Goal: Information Seeking & Learning: Learn about a topic

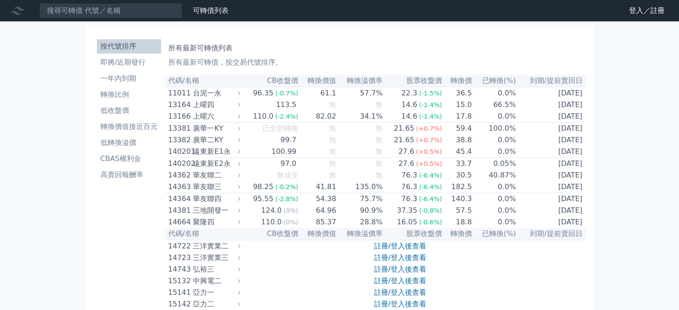
click at [122, 14] on input at bounding box center [110, 10] width 143 height 15
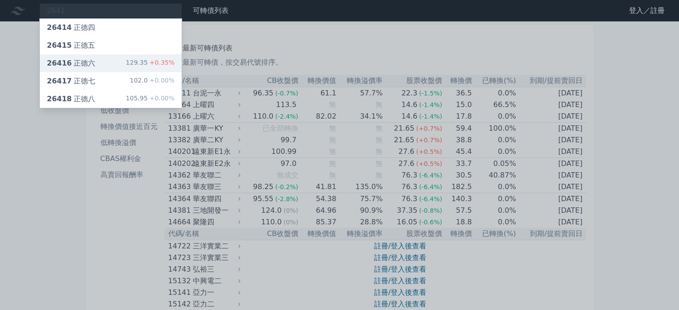
type input "2641"
click at [88, 58] on div "26416 正德六" at bounding box center [71, 63] width 48 height 11
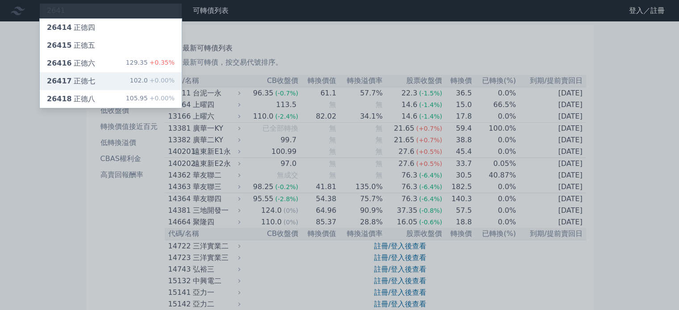
click at [61, 79] on span "26417" at bounding box center [59, 81] width 25 height 8
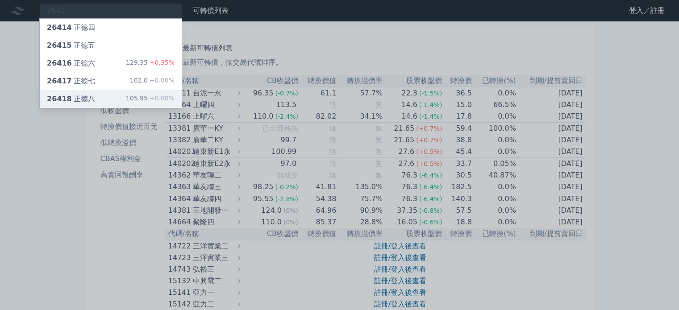
click at [63, 101] on span "26418" at bounding box center [59, 99] width 25 height 8
